Goal: Information Seeking & Learning: Learn about a topic

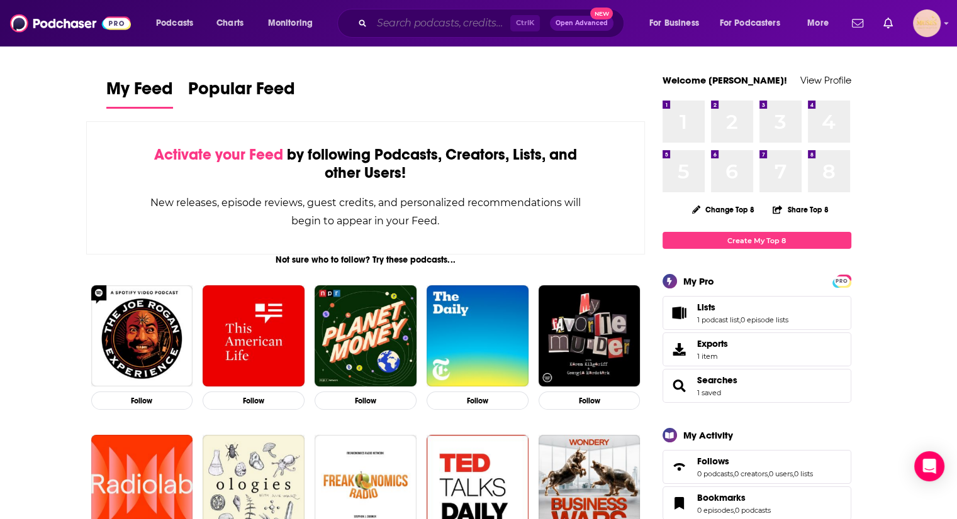
click at [377, 30] on input "Search podcasts, credits, & more..." at bounding box center [441, 23] width 138 height 20
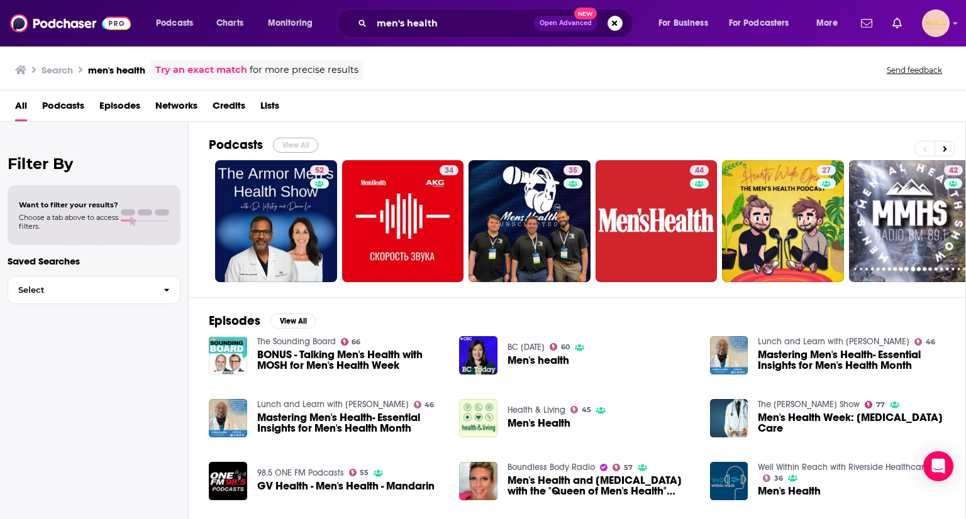
click at [288, 149] on button "View All" at bounding box center [295, 145] width 45 height 15
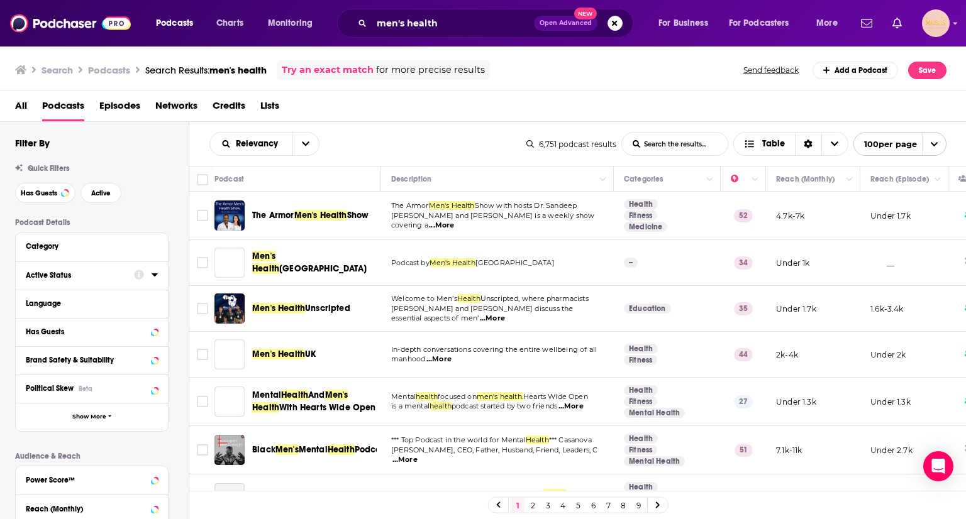
click at [72, 274] on div "Active Status" at bounding box center [76, 275] width 100 height 9
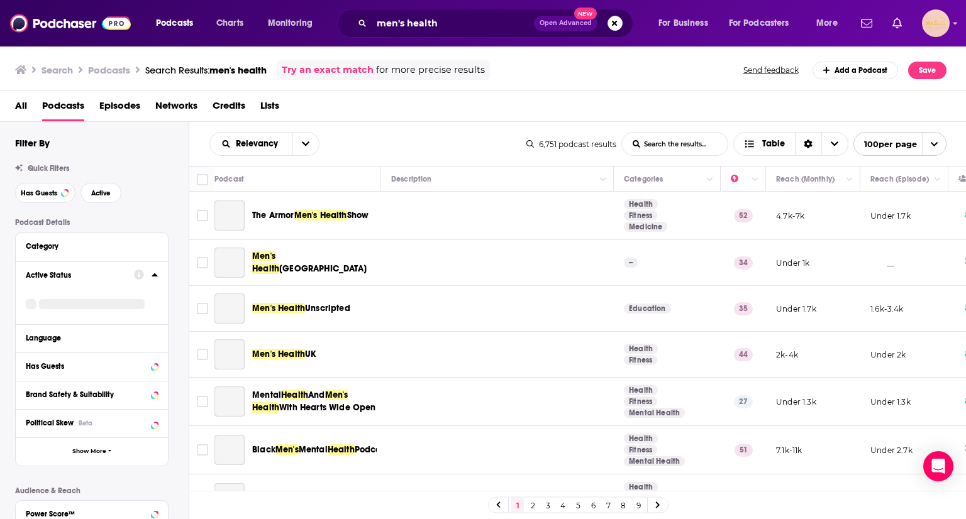
click at [156, 275] on icon at bounding box center [155, 275] width 6 height 3
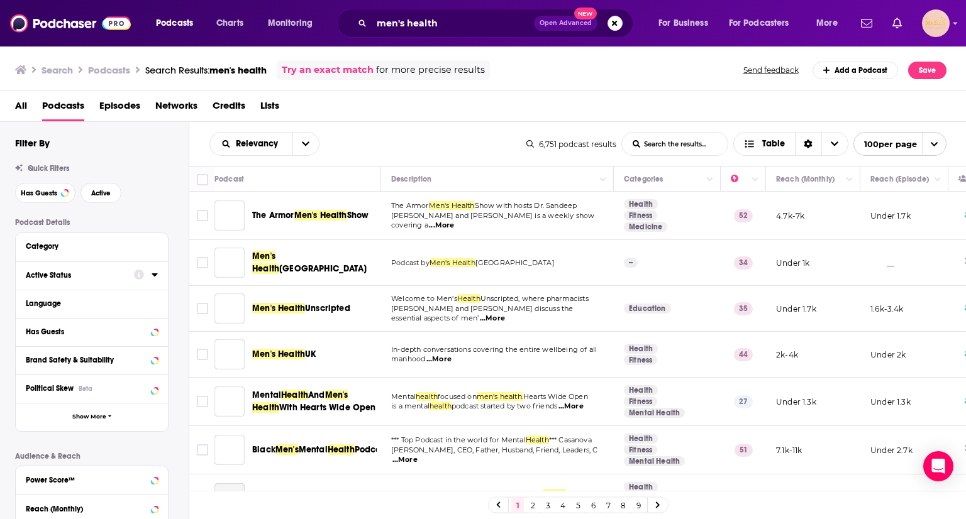
click at [156, 275] on icon at bounding box center [155, 275] width 6 height 3
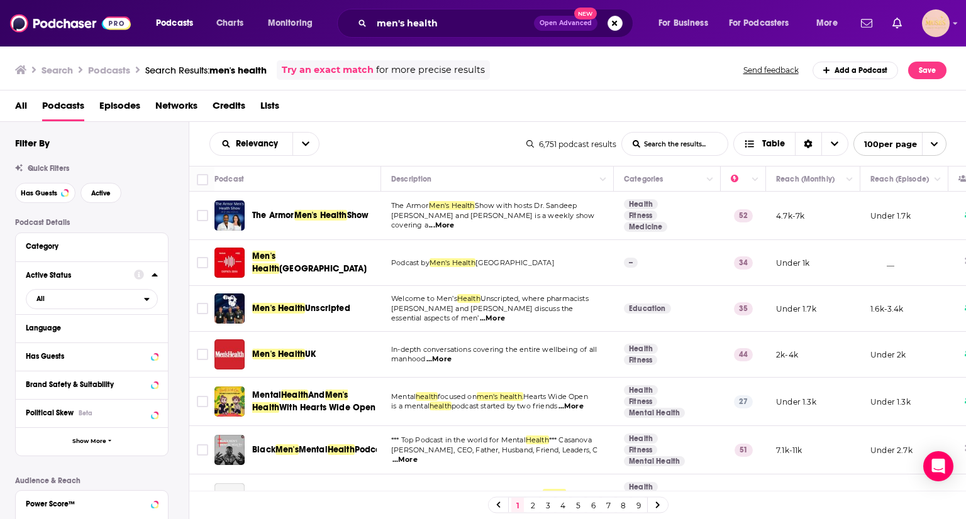
click at [156, 275] on icon at bounding box center [155, 275] width 6 height 3
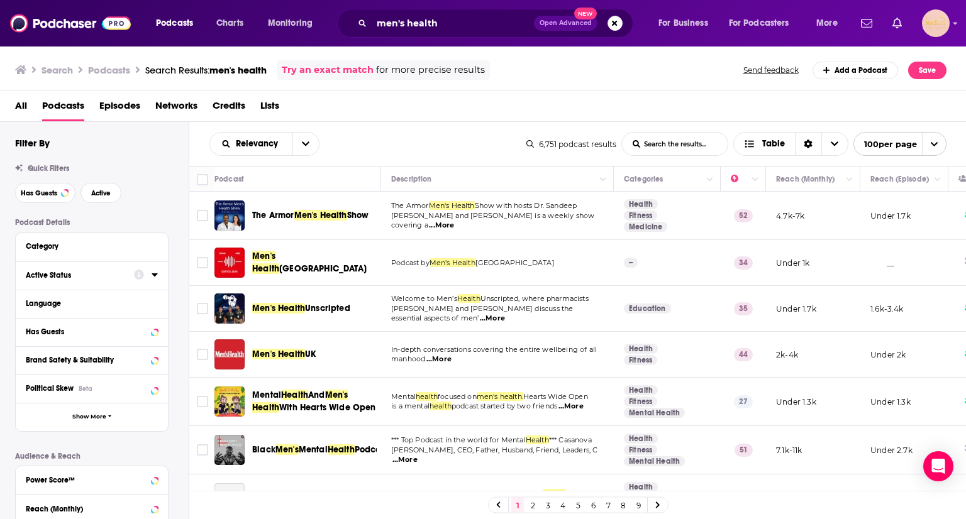
click at [156, 275] on icon at bounding box center [155, 275] width 6 height 3
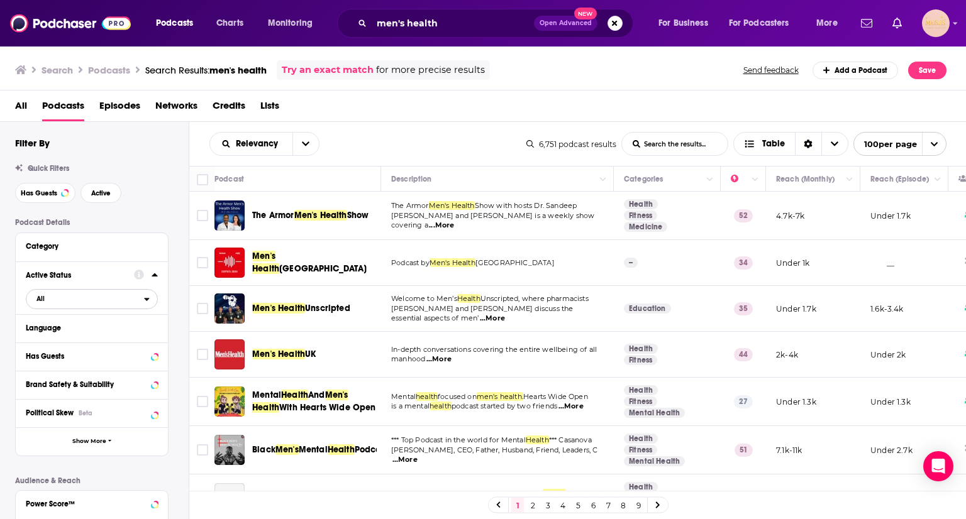
click at [123, 306] on span "All" at bounding box center [85, 299] width 118 height 16
click at [106, 340] on span "901" at bounding box center [127, 340] width 58 height 7
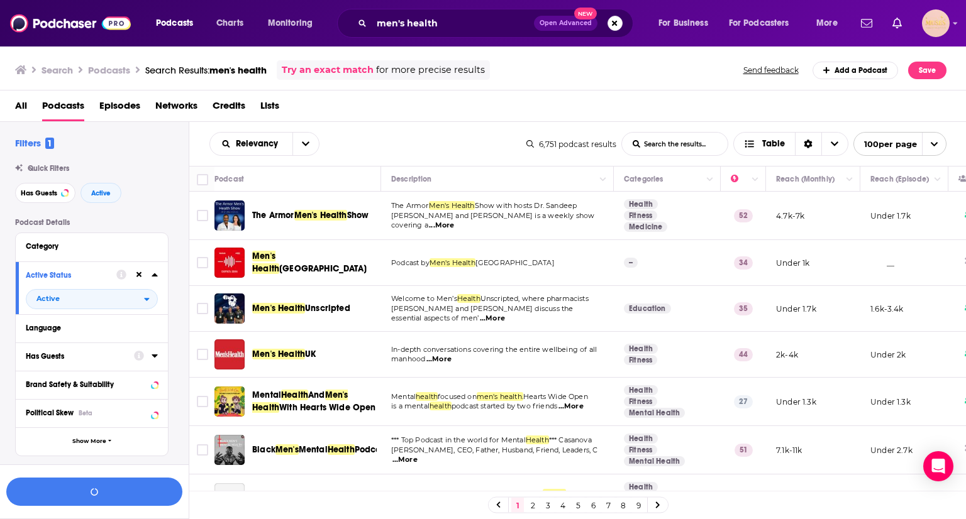
click at [101, 353] on div "Has Guests" at bounding box center [76, 356] width 100 height 9
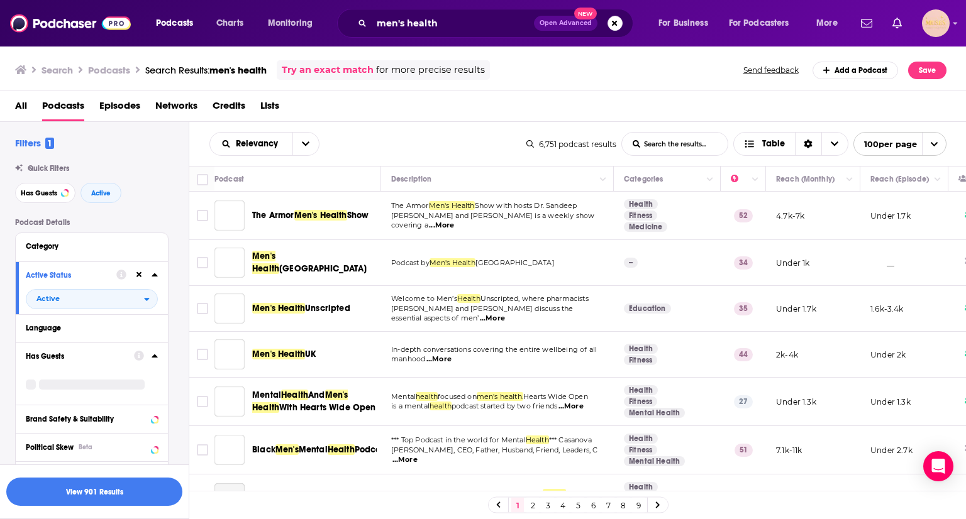
click at [157, 355] on icon at bounding box center [155, 356] width 6 height 10
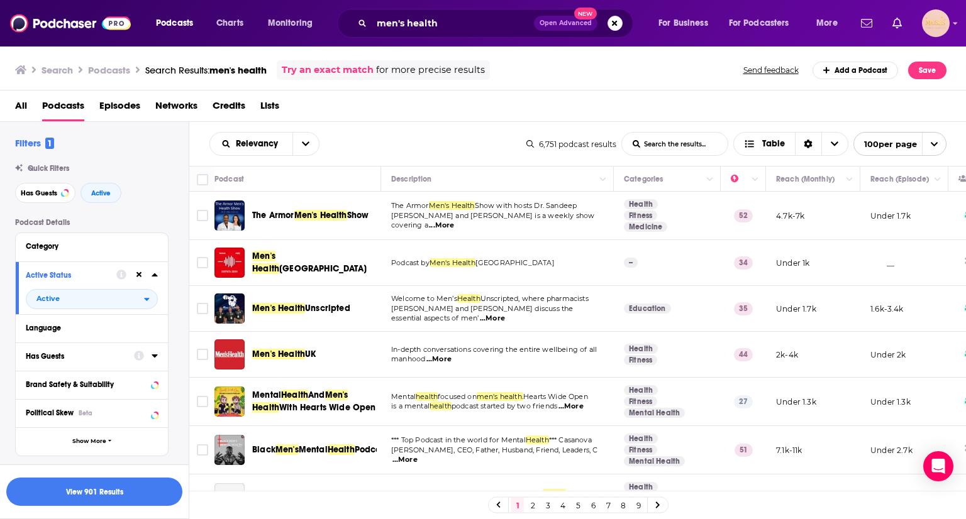
click at [157, 355] on icon at bounding box center [155, 356] width 6 height 3
click at [123, 383] on span "All" at bounding box center [85, 380] width 118 height 16
click at [94, 424] on span "Has guests" at bounding box center [69, 421] width 75 height 7
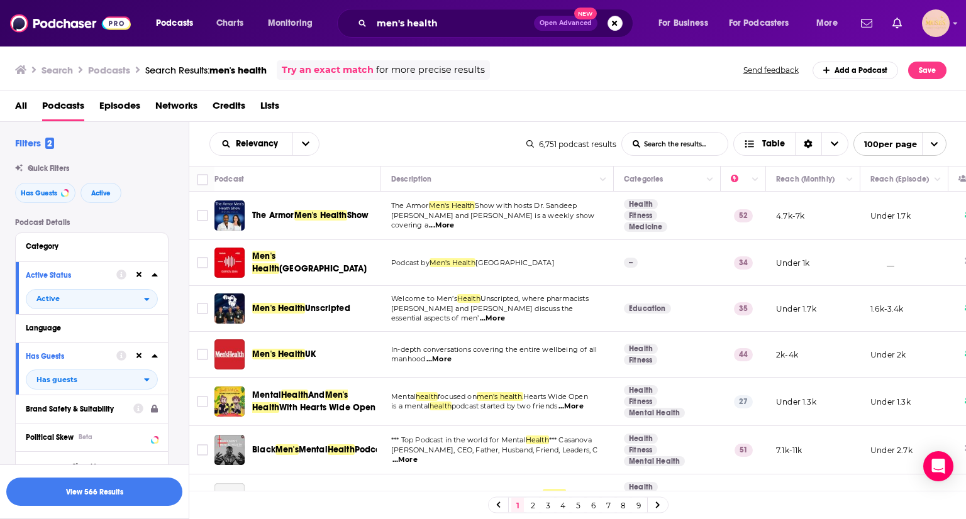
click at [583, 408] on span "...More" at bounding box center [570, 407] width 25 height 10
click at [424, 28] on input "men's health" at bounding box center [453, 23] width 162 height 20
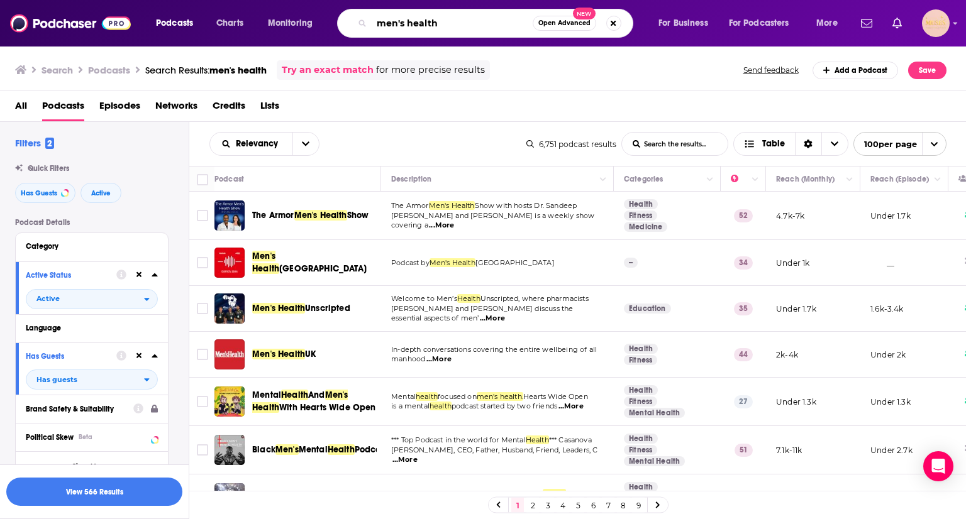
click at [424, 28] on input "men's health" at bounding box center [452, 23] width 161 height 20
type input "men's fitness"
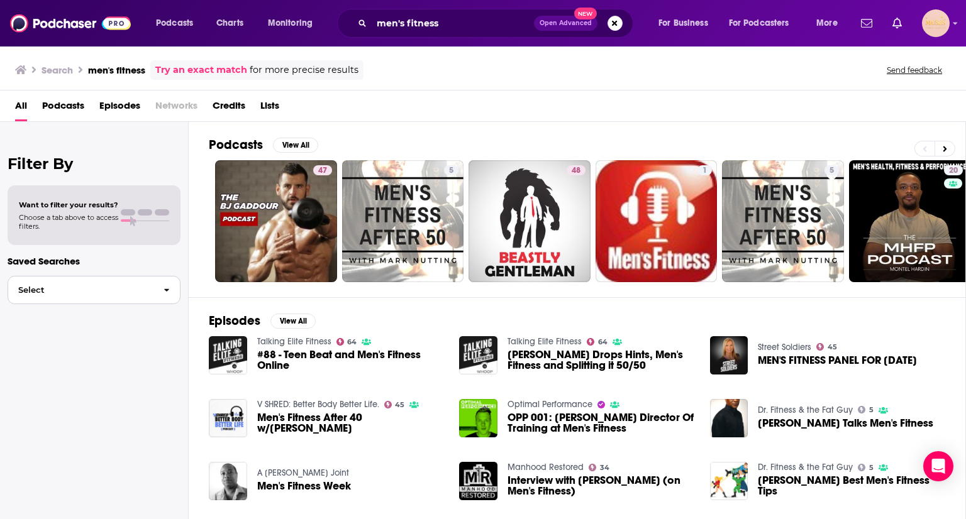
click at [83, 284] on button "Select" at bounding box center [94, 290] width 173 height 28
click at [77, 219] on span "Choose a tab above to access filters." at bounding box center [68, 222] width 99 height 18
click at [299, 147] on button "View All" at bounding box center [295, 145] width 45 height 15
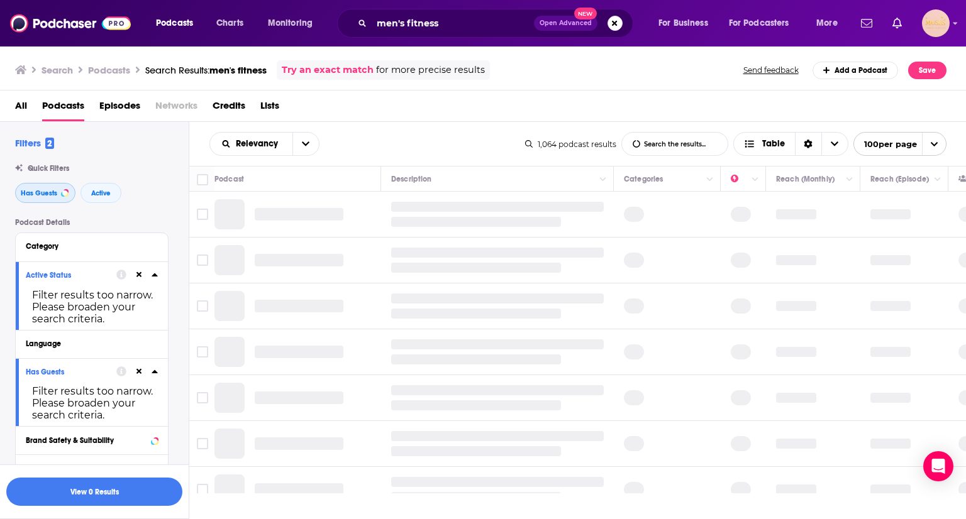
click at [42, 196] on span "Has Guests" at bounding box center [39, 193] width 36 height 7
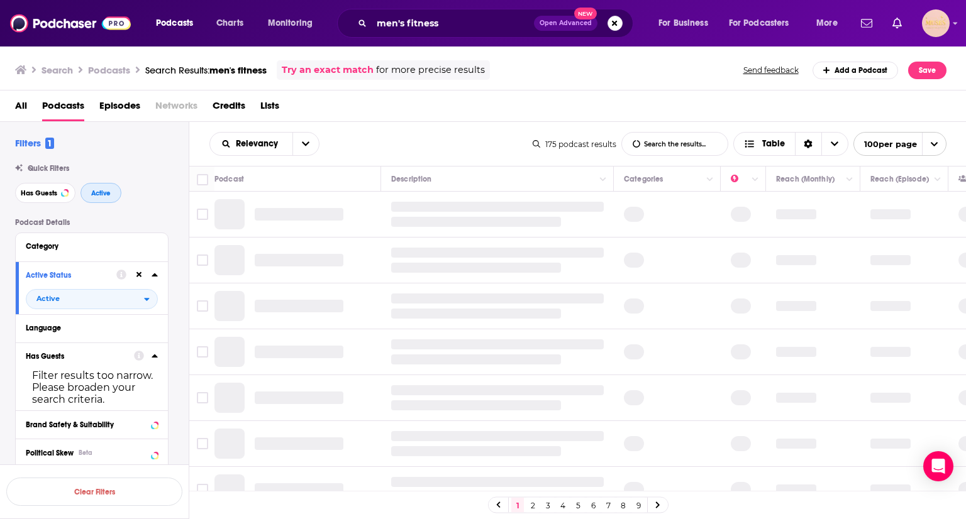
click at [91, 194] on span "Active" at bounding box center [100, 193] width 19 height 7
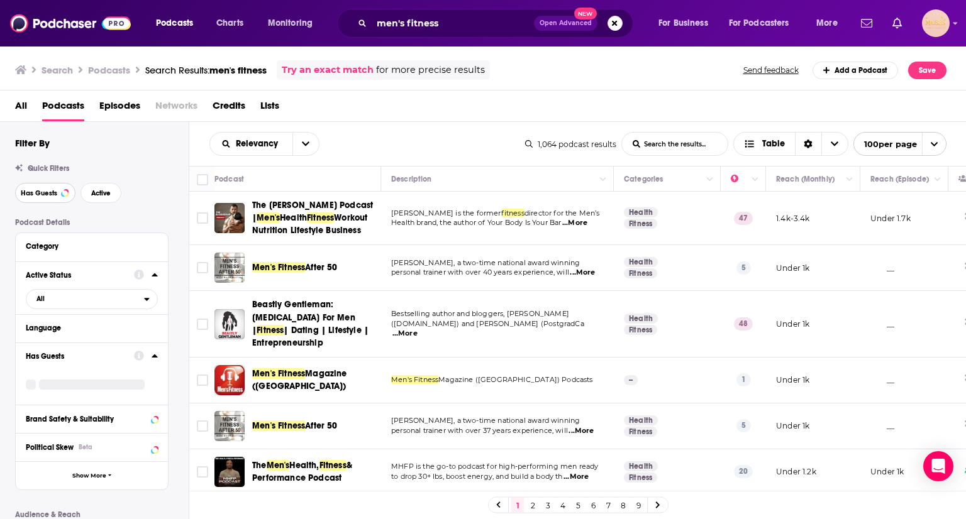
click at [62, 191] on button "Has Guests" at bounding box center [45, 193] width 60 height 20
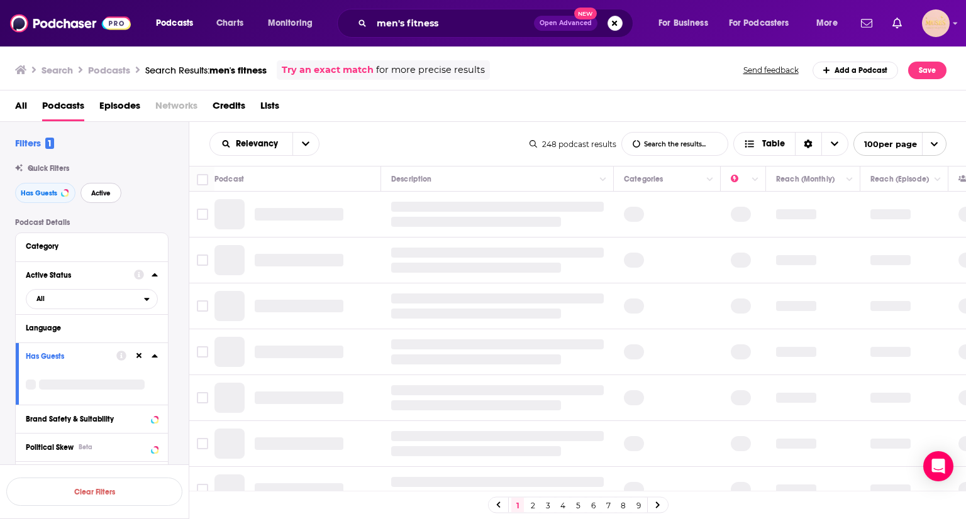
click at [103, 190] on span "Active" at bounding box center [100, 193] width 19 height 7
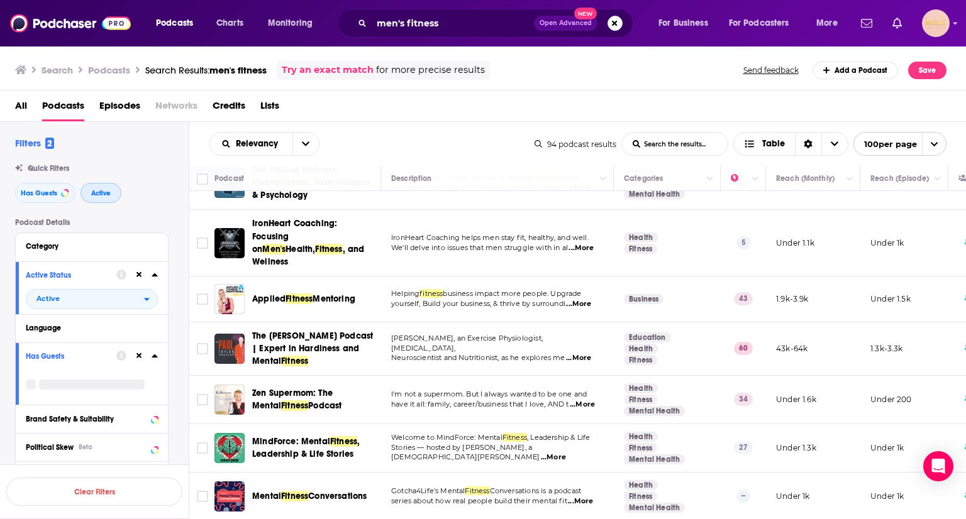
scroll to position [42, 0]
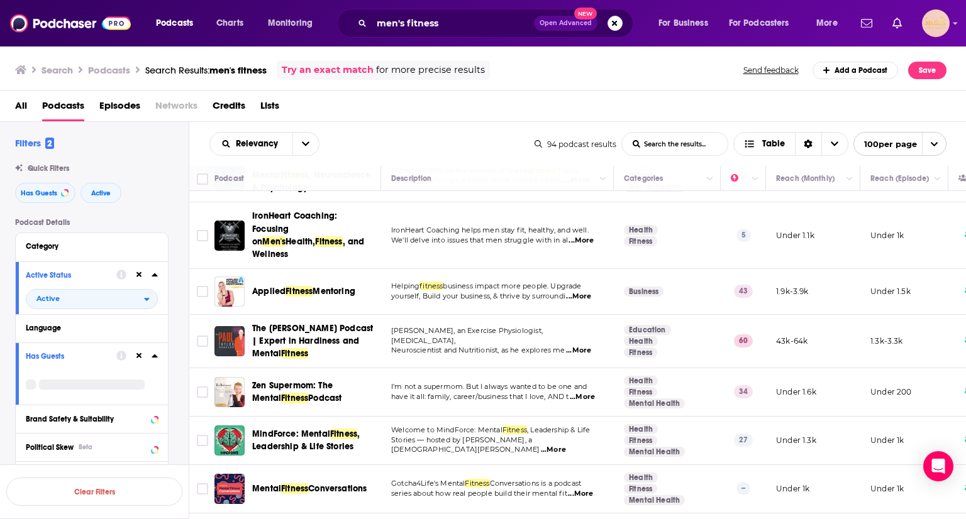
click at [566, 445] on span "...More" at bounding box center [553, 450] width 25 height 10
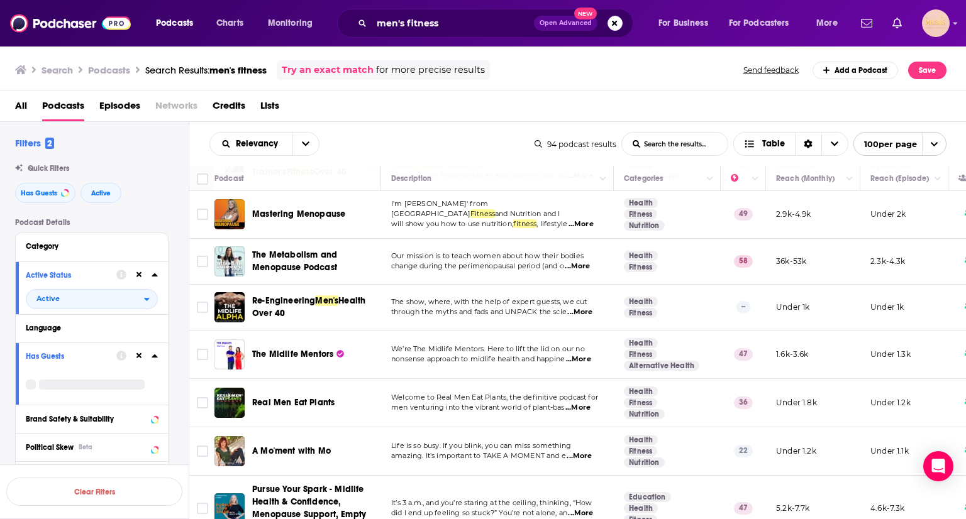
scroll to position [759, 0]
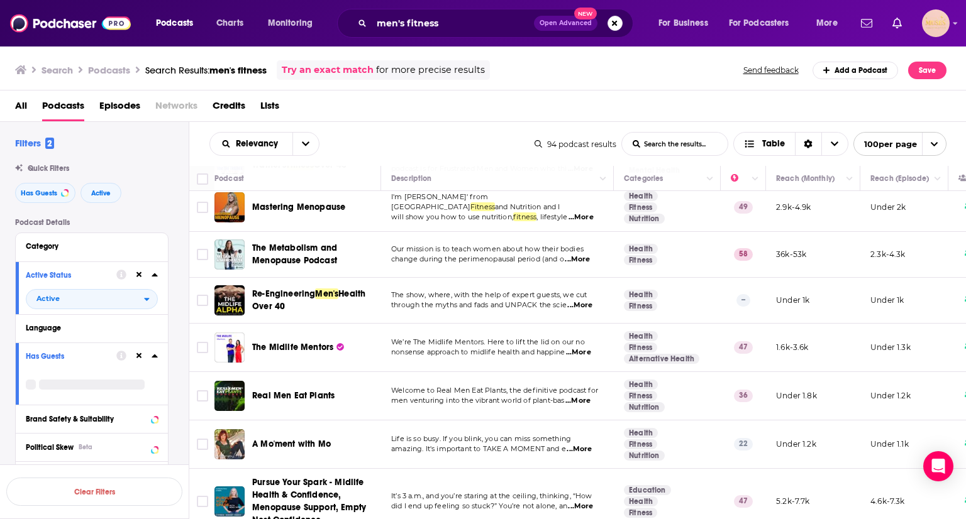
click at [582, 301] on span "...More" at bounding box center [579, 306] width 25 height 10
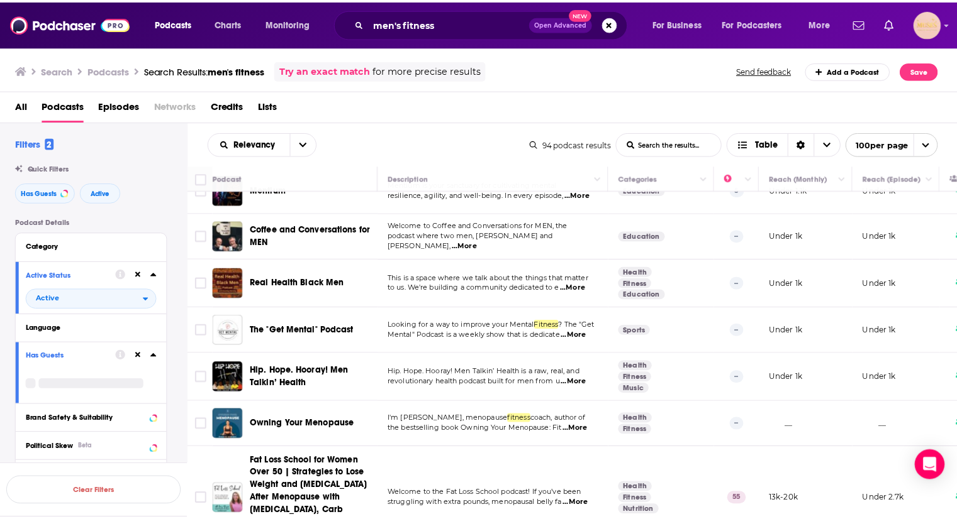
scroll to position [1219, 0]
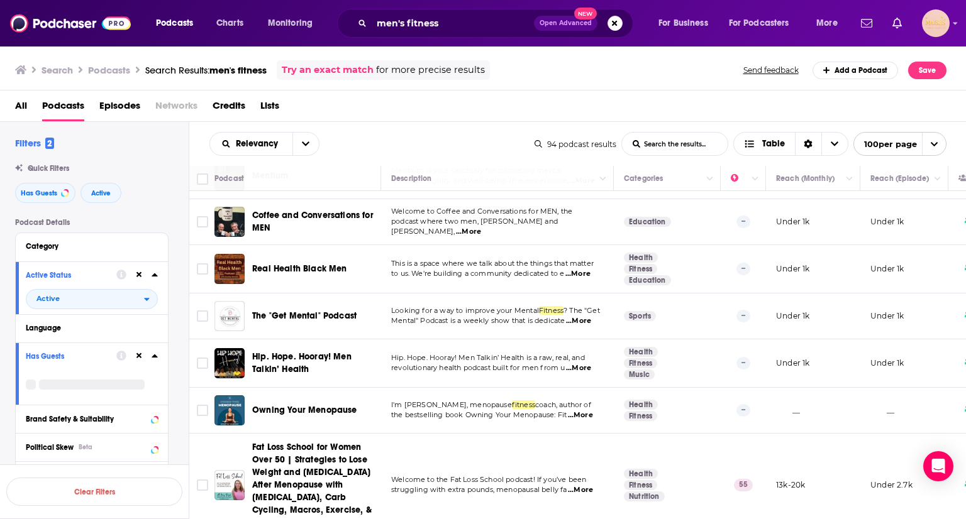
click at [586, 316] on span "...More" at bounding box center [578, 321] width 25 height 10
click at [322, 311] on span "The "Get Mental" Podcast" at bounding box center [304, 316] width 104 height 11
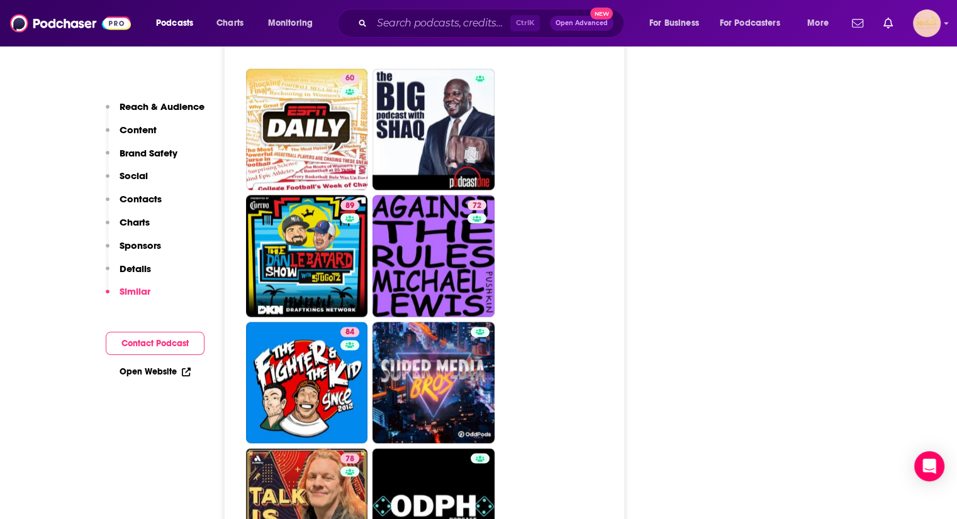
scroll to position [2255, 0]
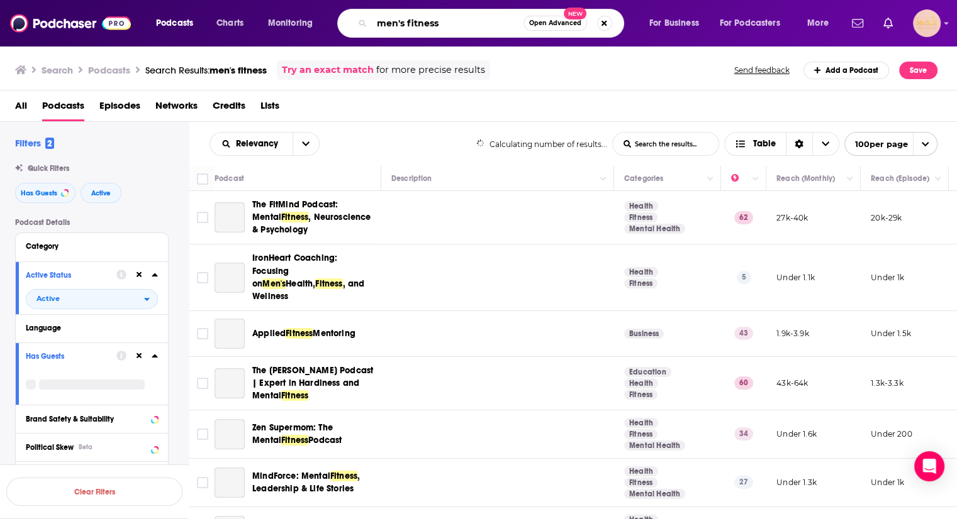
drag, startPoint x: 438, startPoint y: 23, endPoint x: 444, endPoint y: 29, distance: 8.0
click at [348, 26] on div "men's fitness Open Advanced New" at bounding box center [480, 23] width 287 height 29
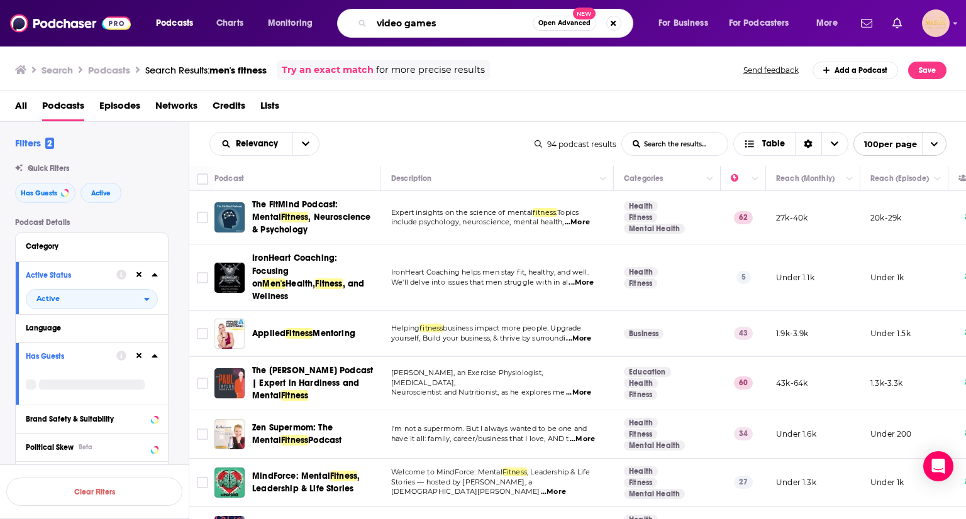
type input "video games"
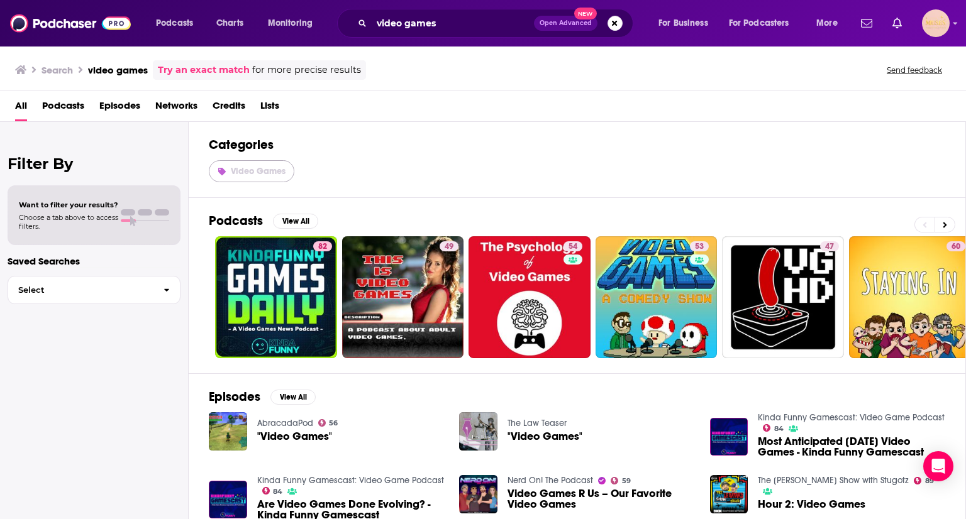
click at [248, 177] on link "Video Games" at bounding box center [252, 171] width 86 height 22
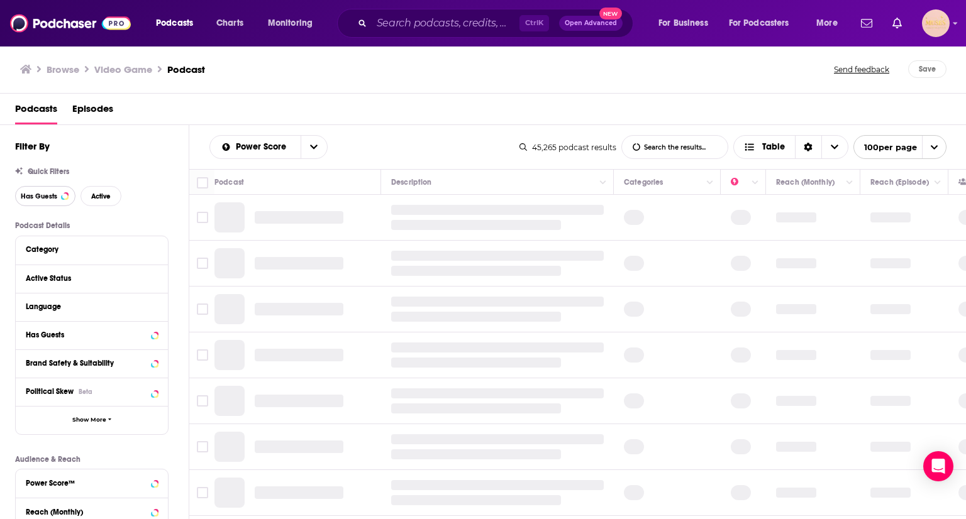
click at [35, 193] on span "Has Guests" at bounding box center [39, 196] width 36 height 7
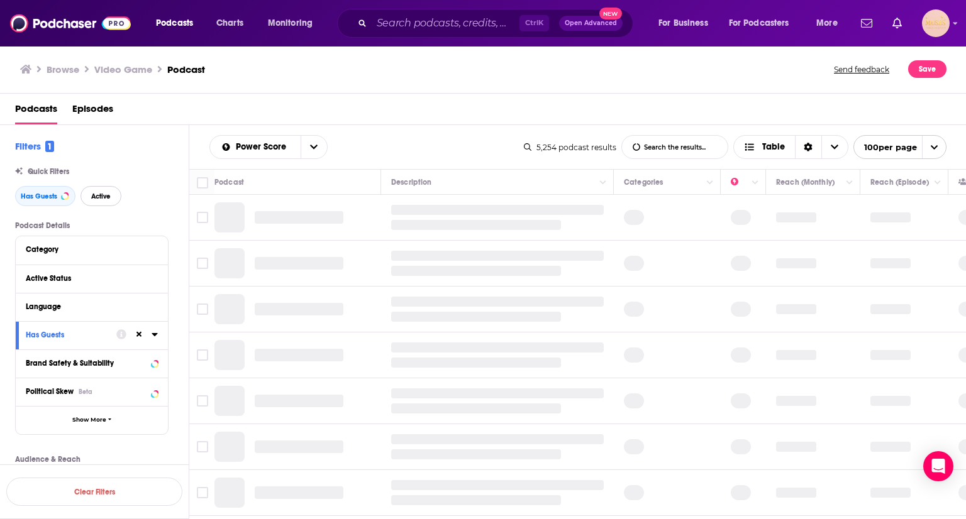
click at [98, 194] on span "Active" at bounding box center [100, 196] width 19 height 7
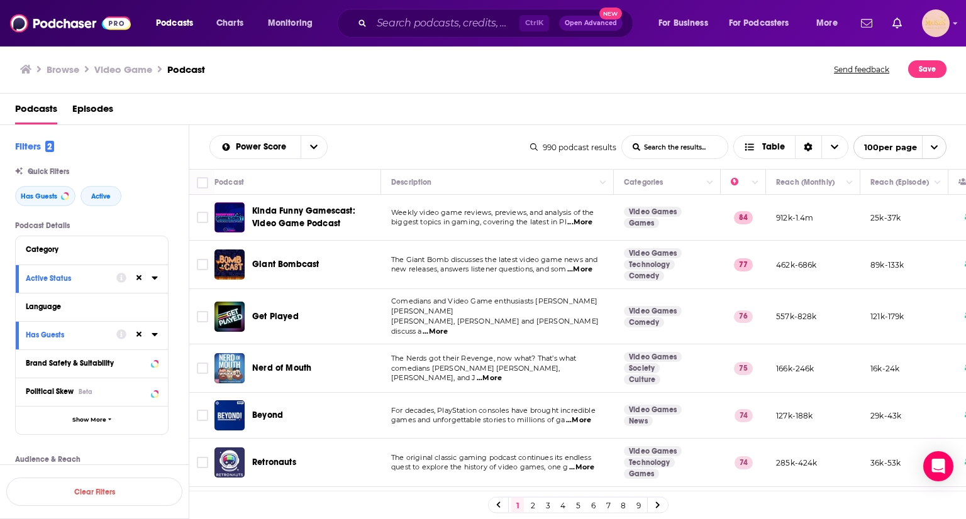
click at [584, 225] on span "...More" at bounding box center [579, 223] width 25 height 10
click at [476, 306] on span "Comedians and Video Game enthusiasts [PERSON_NAME] [PERSON_NAME]" at bounding box center [494, 306] width 207 height 19
click at [448, 327] on span "...More" at bounding box center [435, 332] width 25 height 10
click at [529, 309] on span "Comedians and Video Game enthusiasts [PERSON_NAME] [PERSON_NAME]" at bounding box center [494, 306] width 207 height 19
click at [585, 221] on span "...More" at bounding box center [579, 223] width 25 height 10
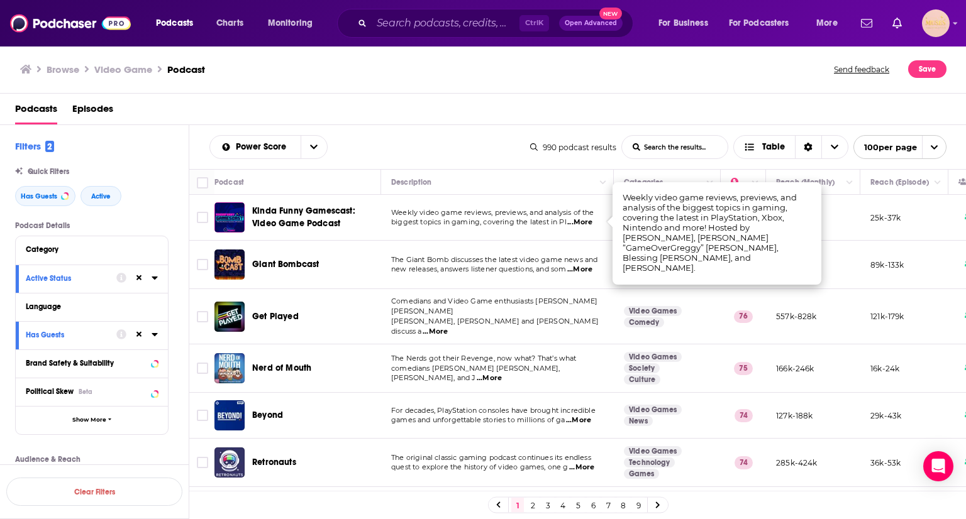
click at [536, 224] on span "biggest topics in gaming, covering the latest in Pl" at bounding box center [478, 222] width 175 height 9
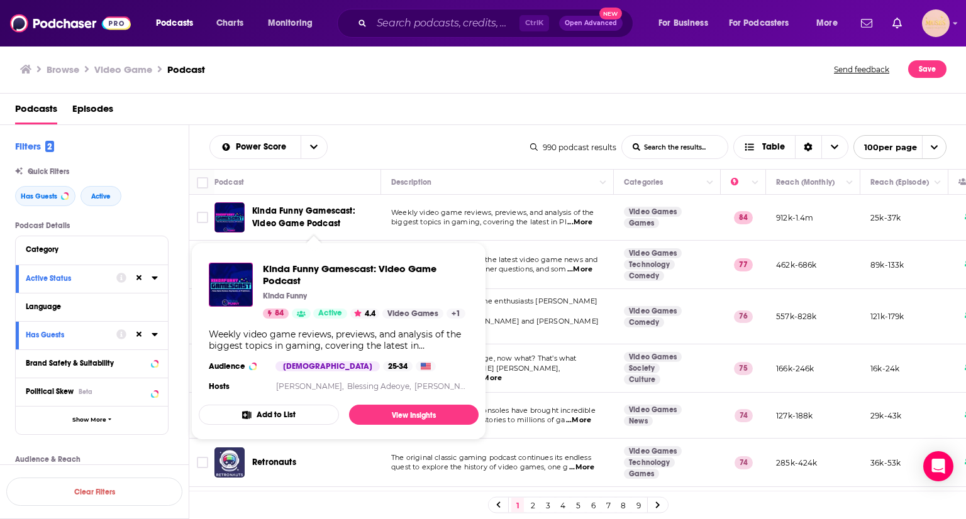
click at [297, 215] on span "Kinda Funny Gamescast: Video Game Podcast" at bounding box center [303, 217] width 103 height 23
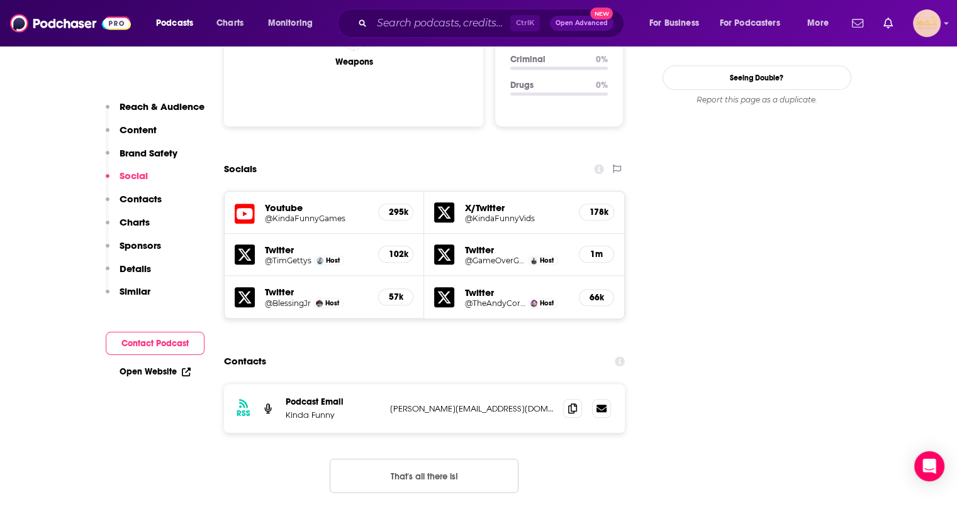
scroll to position [1328, 0]
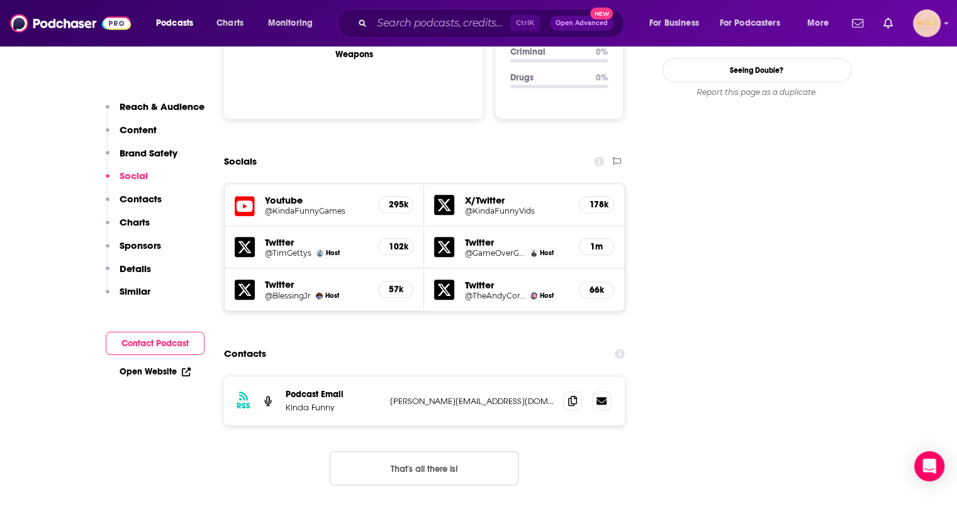
click at [289, 194] on h5 "Youtube" at bounding box center [317, 200] width 104 height 12
click at [243, 195] on icon at bounding box center [245, 206] width 20 height 23
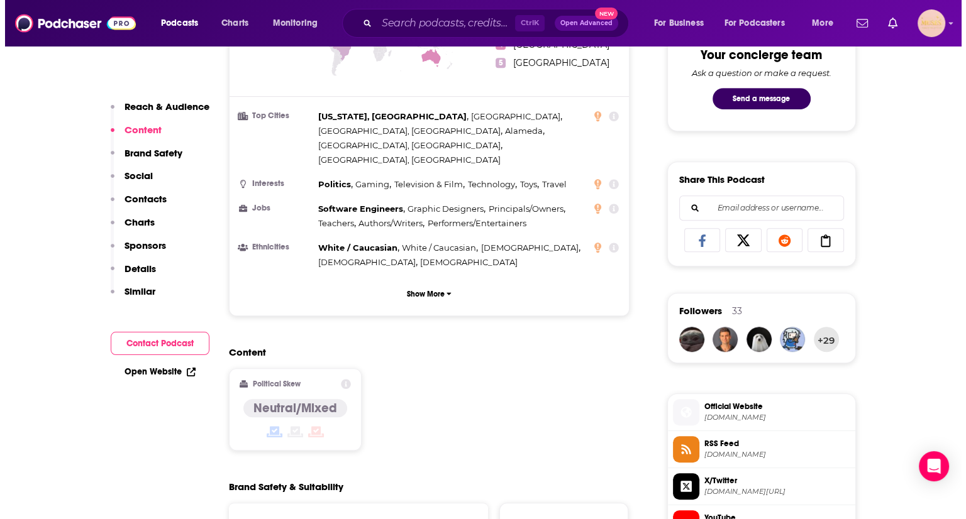
scroll to position [0, 0]
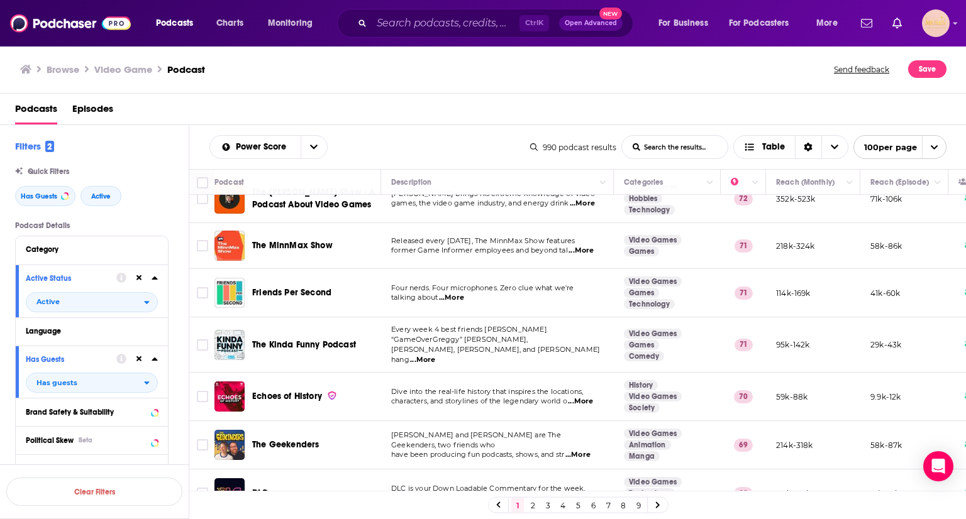
scroll to position [463, 0]
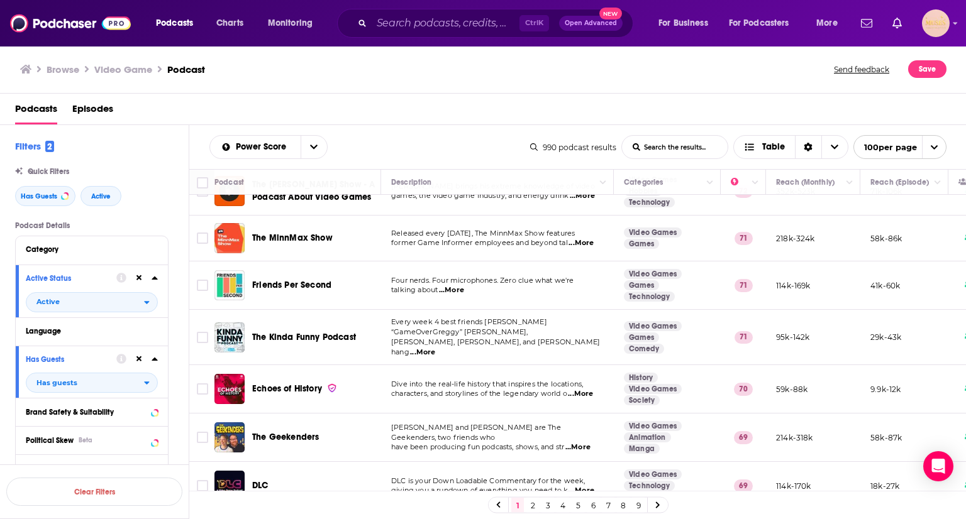
click at [435, 348] on span "...More" at bounding box center [422, 353] width 25 height 10
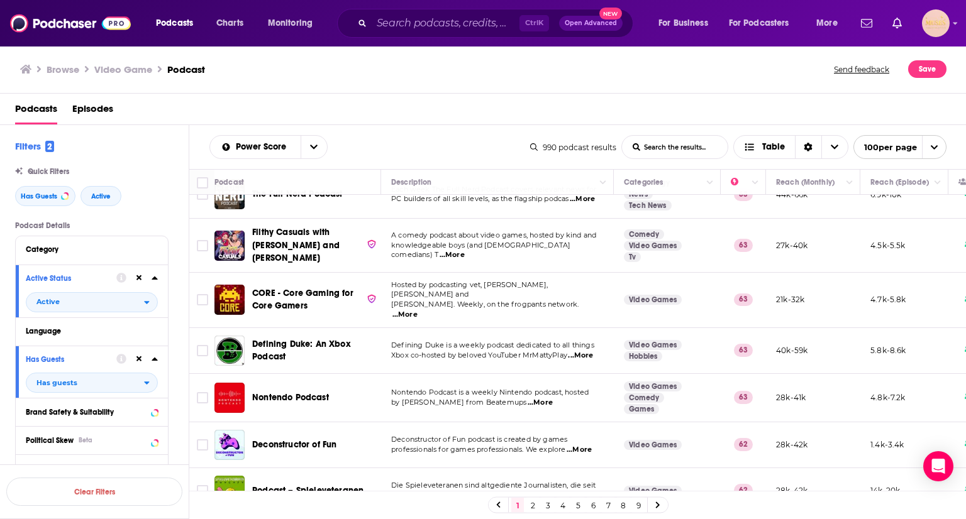
scroll to position [2016, 0]
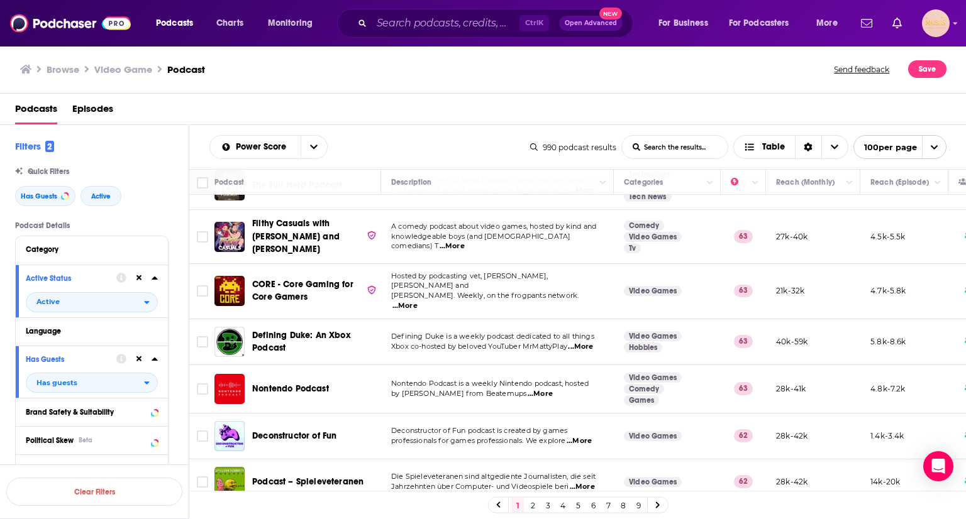
click at [582, 436] on span "...More" at bounding box center [579, 441] width 25 height 10
click at [510, 414] on td "Deconstructor of Fun podcast is created by games professionals for games profes…" at bounding box center [497, 437] width 233 height 46
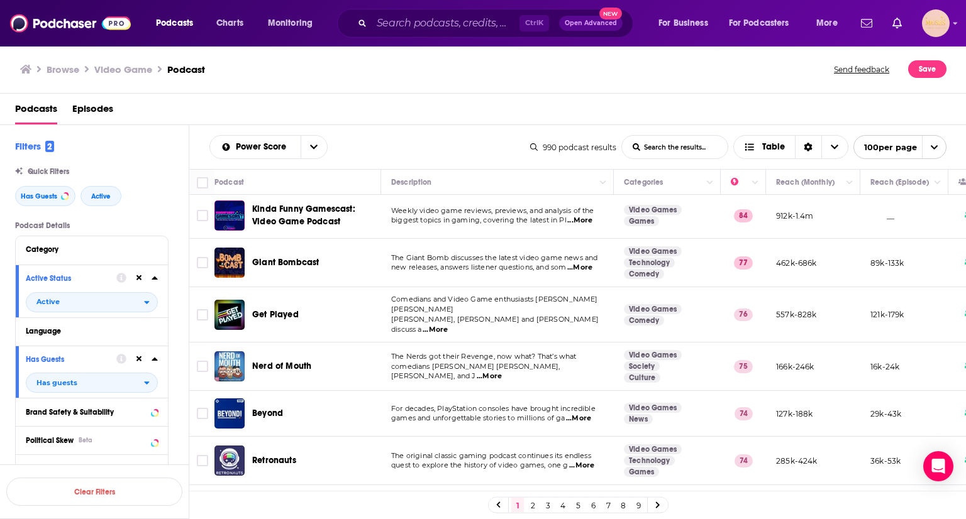
scroll to position [0, 0]
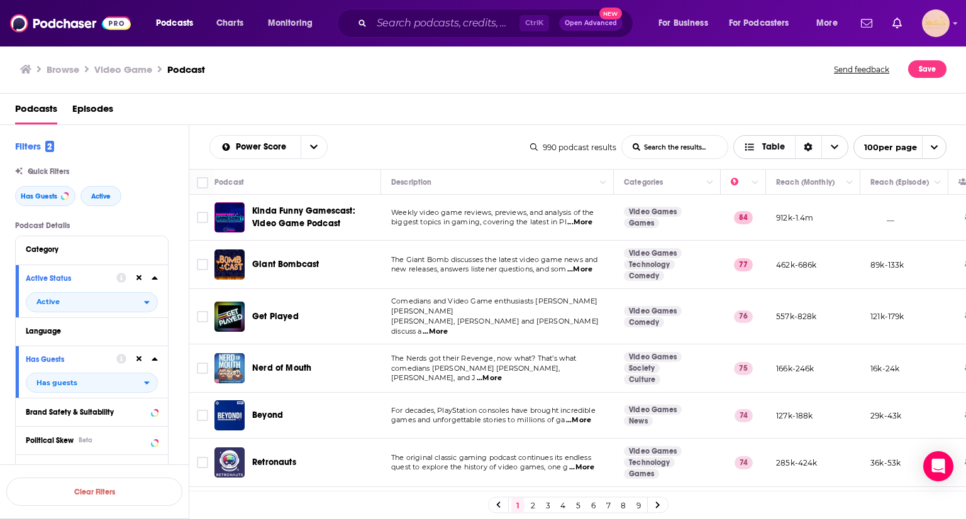
click at [835, 147] on icon "Choose View" at bounding box center [835, 147] width 8 height 4
click at [774, 147] on span "Table" at bounding box center [773, 147] width 23 height 9
click at [879, 146] on span "100 per page" at bounding box center [885, 147] width 63 height 19
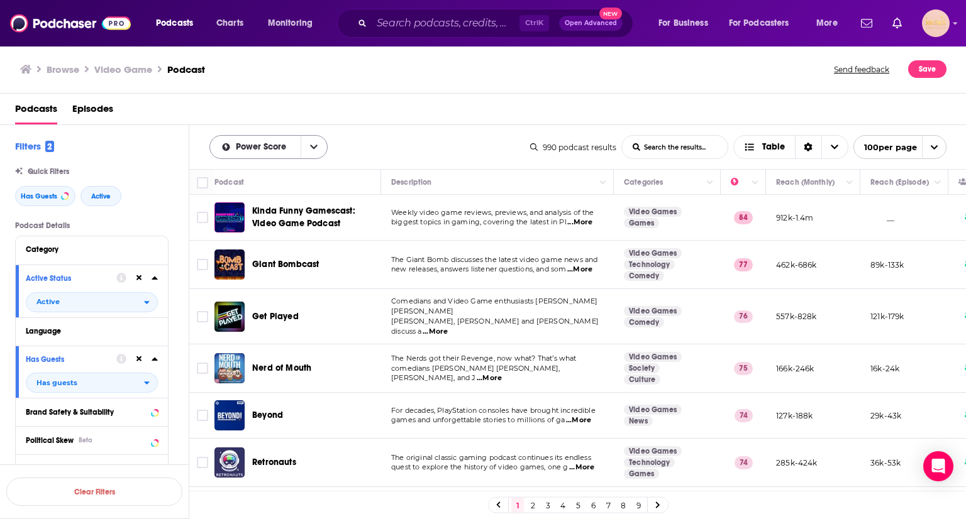
click at [314, 148] on icon "open menu" at bounding box center [314, 147] width 8 height 9
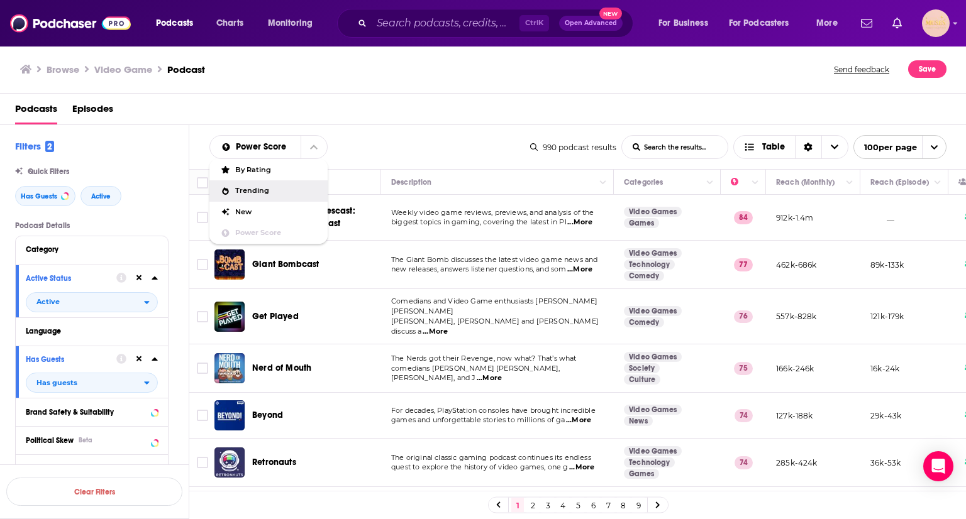
click at [291, 192] on span "Trending" at bounding box center [276, 190] width 82 height 7
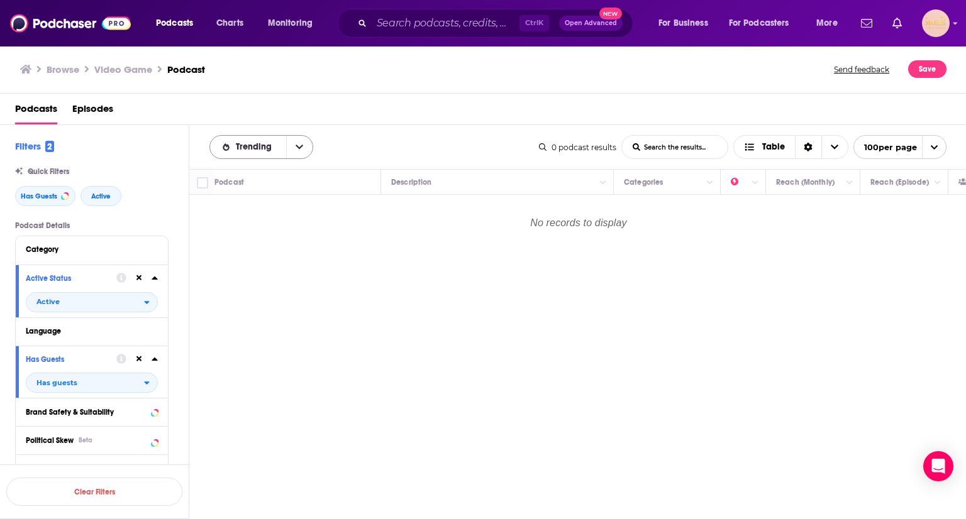
click at [292, 140] on button "open menu" at bounding box center [299, 147] width 26 height 23
click at [258, 234] on span "Power Score" at bounding box center [269, 233] width 68 height 7
